Goal: Transaction & Acquisition: Purchase product/service

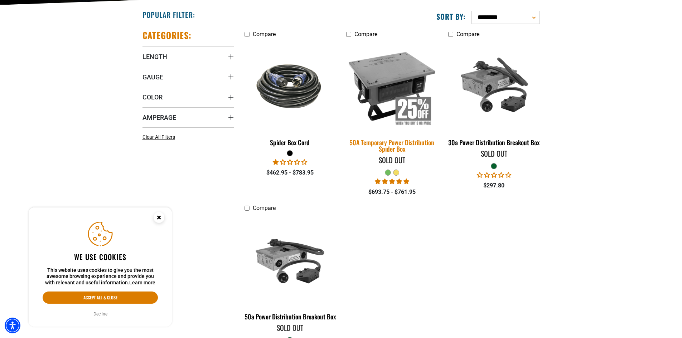
scroll to position [215, 0]
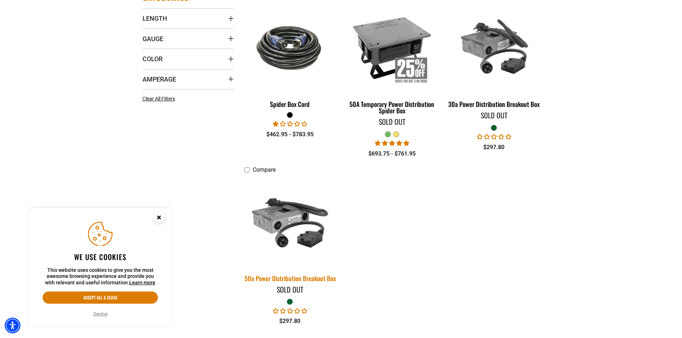
click at [292, 226] on img at bounding box center [290, 222] width 100 height 92
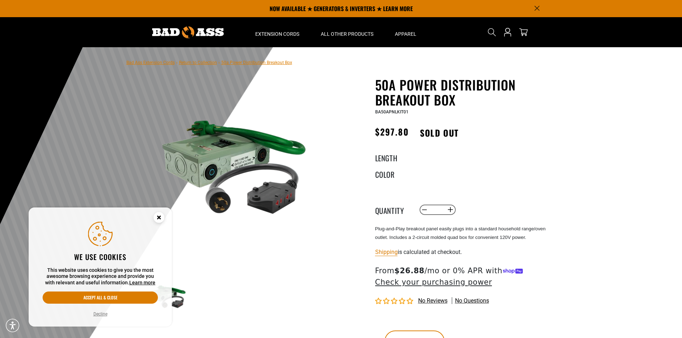
click at [160, 218] on circle "Cookie Consent" at bounding box center [159, 217] width 11 height 11
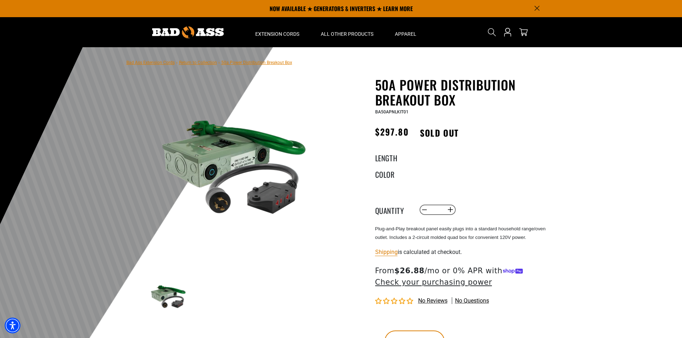
click at [209, 161] on img at bounding box center [234, 165] width 173 height 173
click at [203, 135] on img at bounding box center [234, 165] width 173 height 173
